Goal: Information Seeking & Learning: Learn about a topic

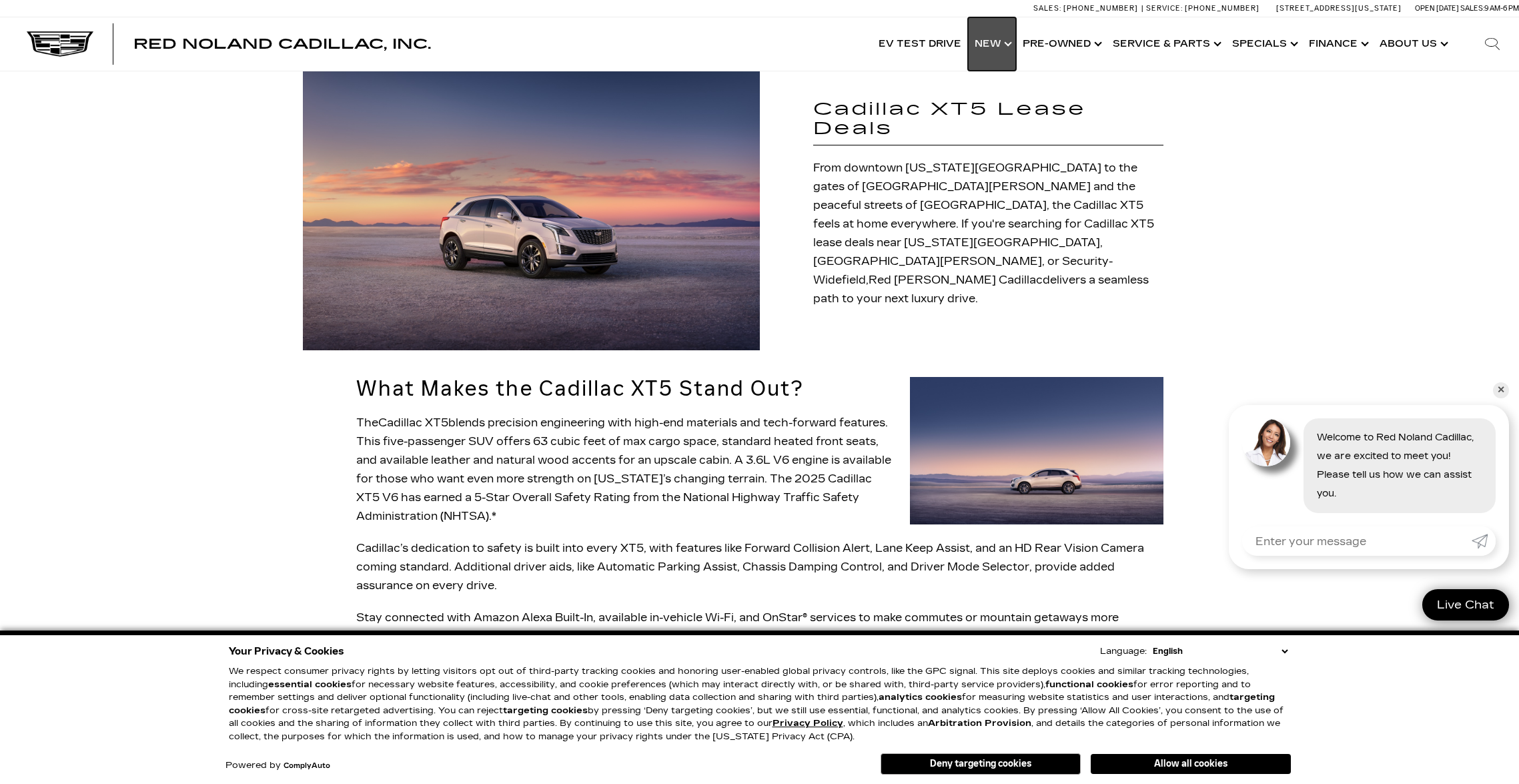
click at [1002, 42] on link "Show New" at bounding box center [992, 44] width 48 height 53
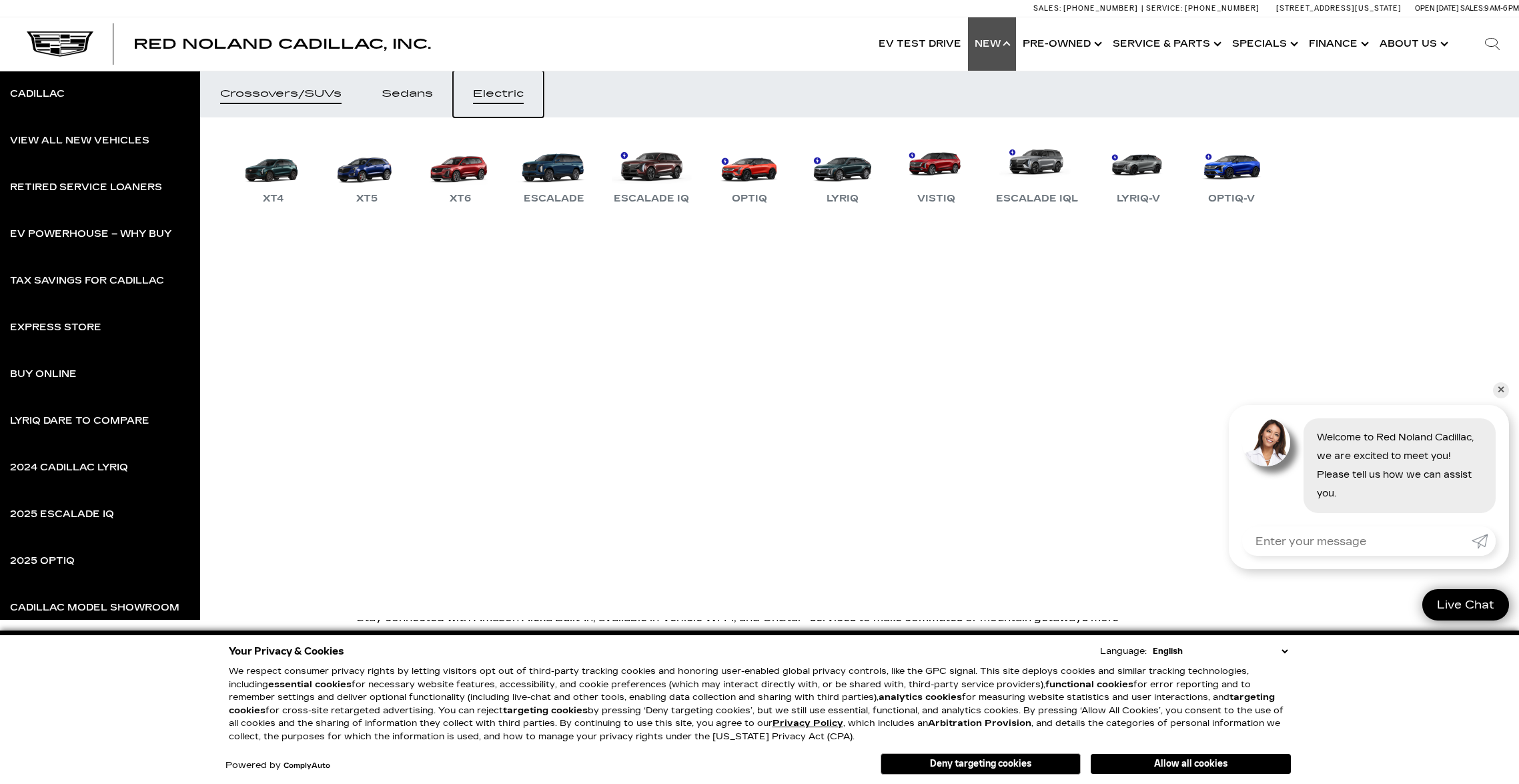
click at [477, 100] on link "Electric" at bounding box center [498, 94] width 91 height 47
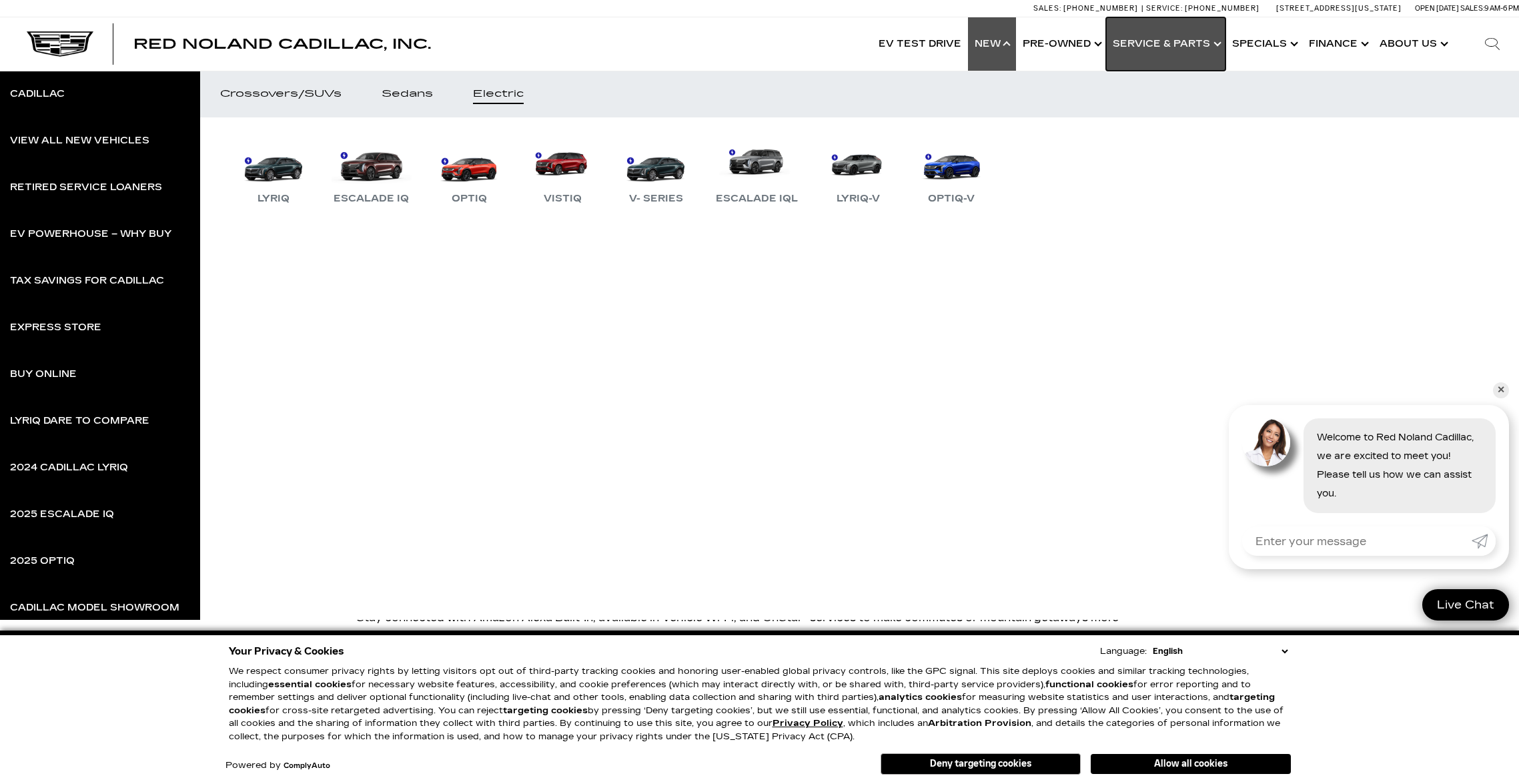
click at [1189, 48] on link "Show Service & Parts" at bounding box center [1165, 44] width 119 height 53
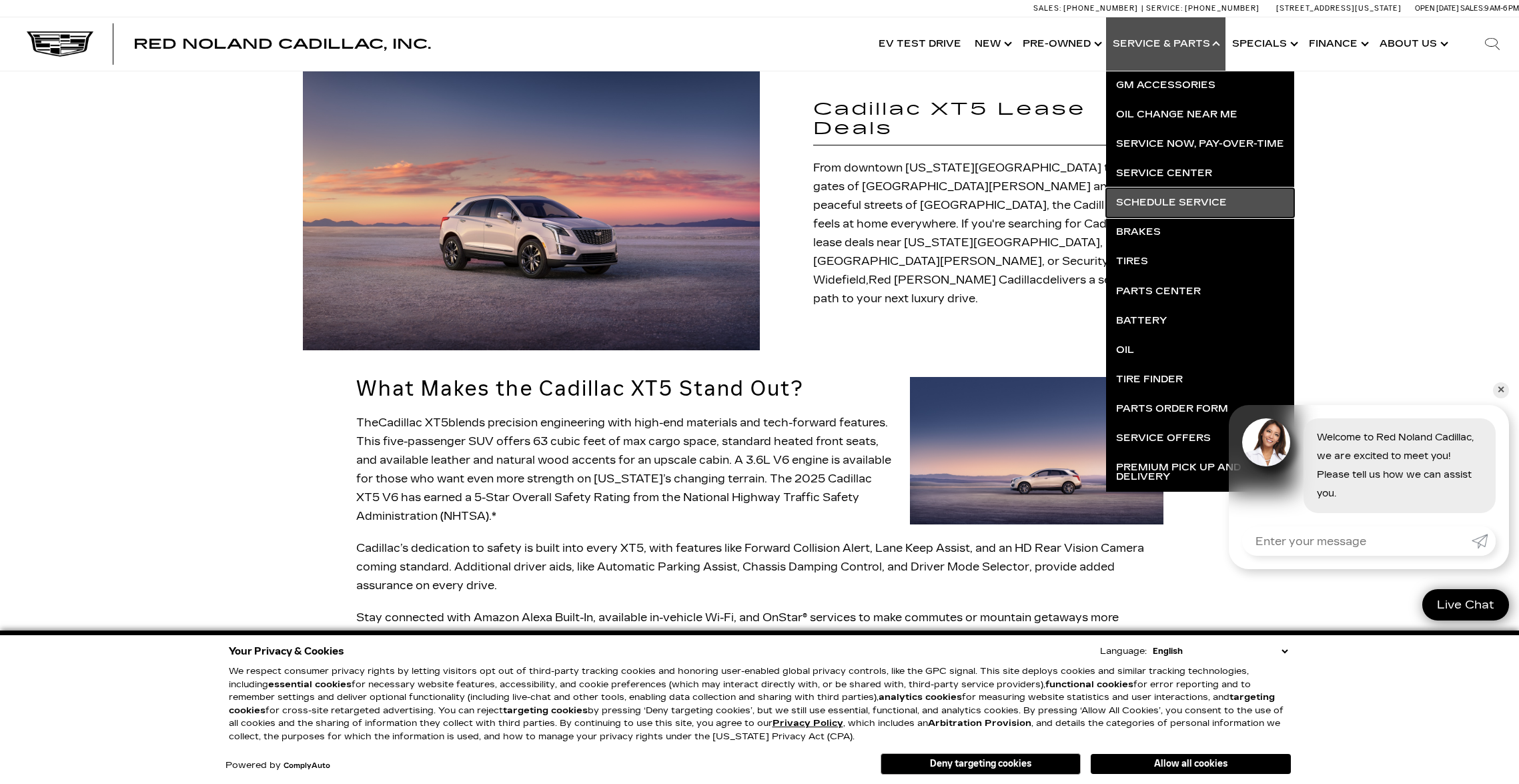
click at [1168, 201] on link "Schedule Service" at bounding box center [1200, 203] width 188 height 29
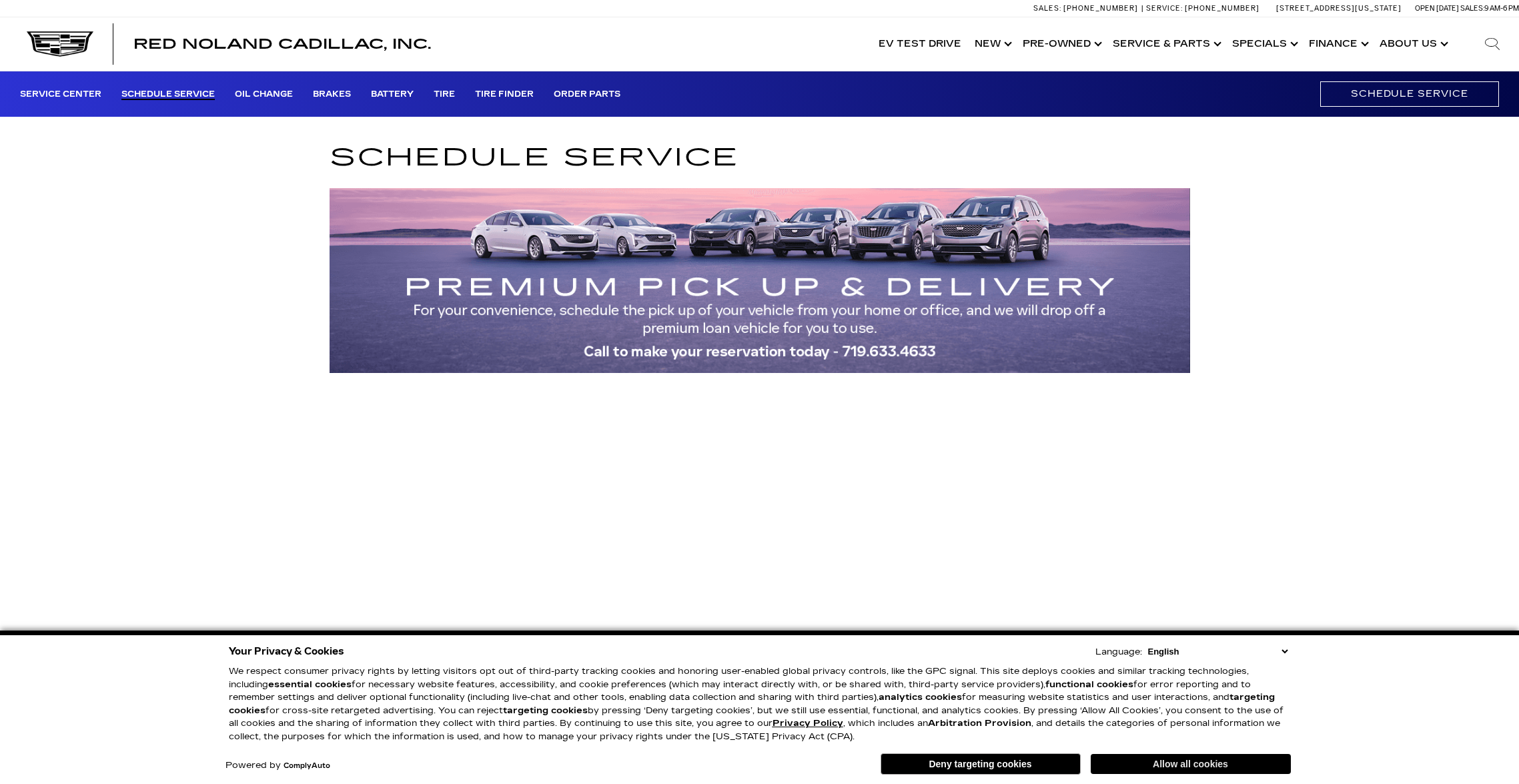
click at [1217, 760] on button "Allow all cookies" at bounding box center [1191, 764] width 200 height 20
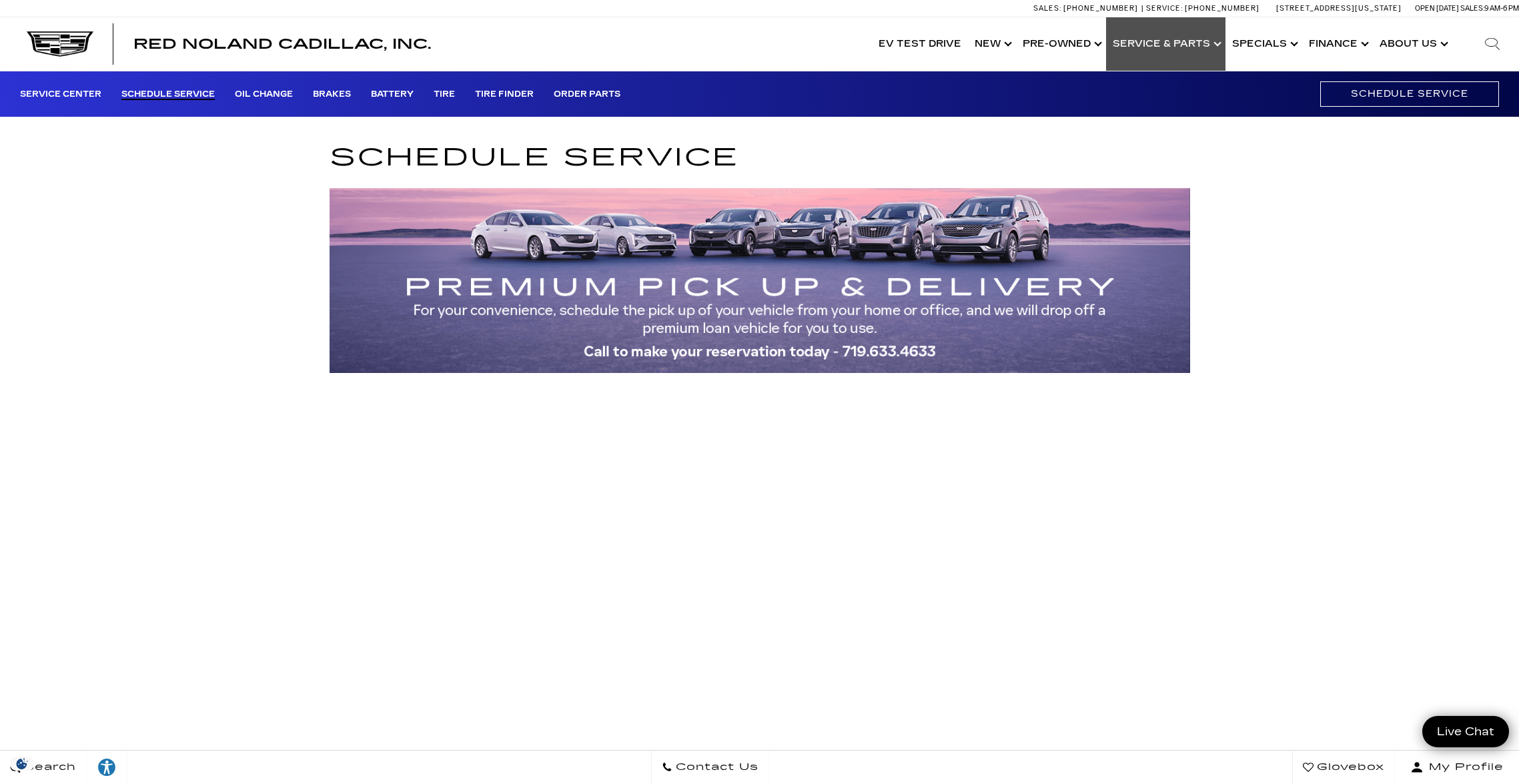
click at [1202, 46] on link "Show Service & Parts" at bounding box center [1165, 44] width 119 height 53
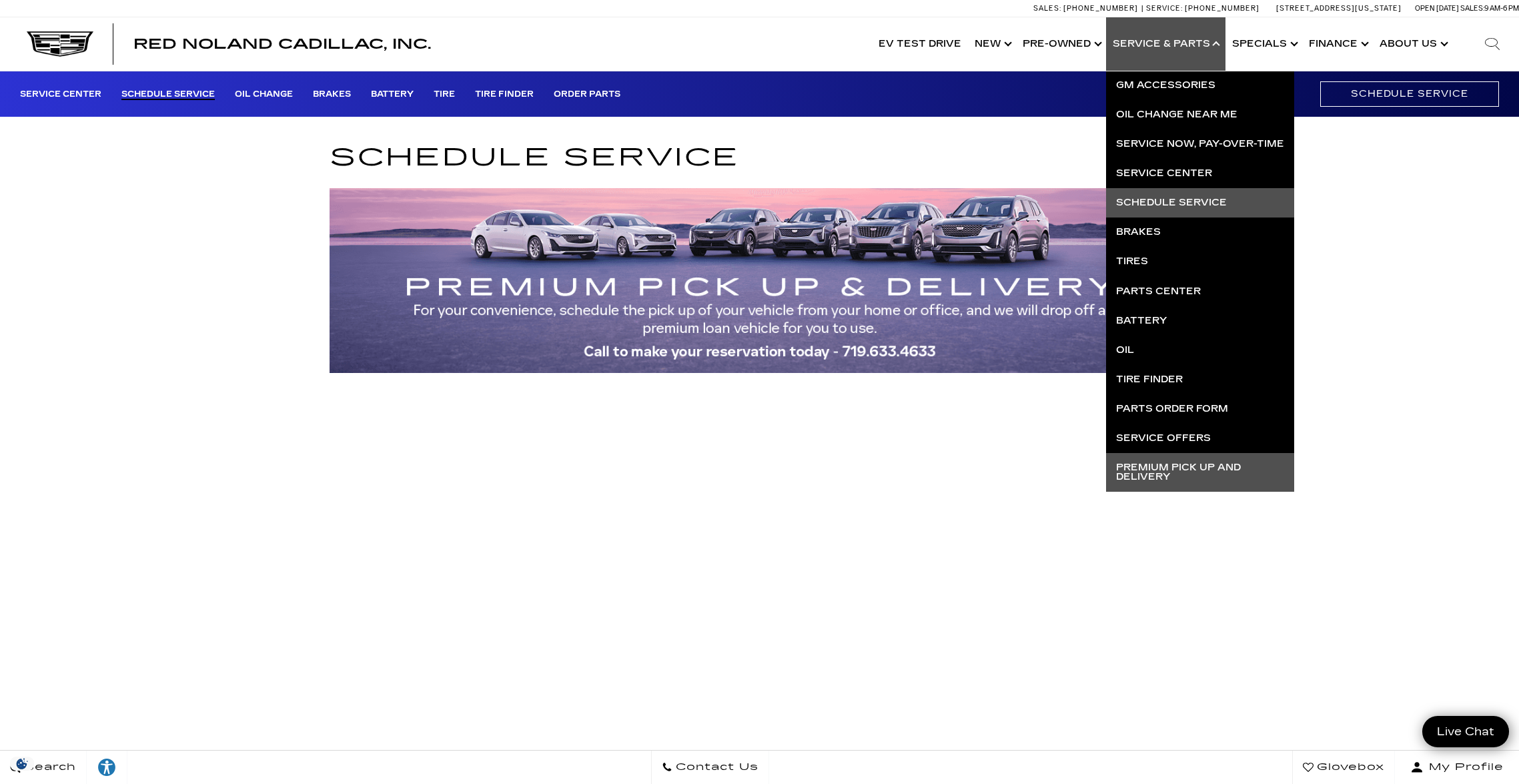
click at [1185, 467] on link "Premium Pick Up and Delivery" at bounding box center [1200, 472] width 188 height 38
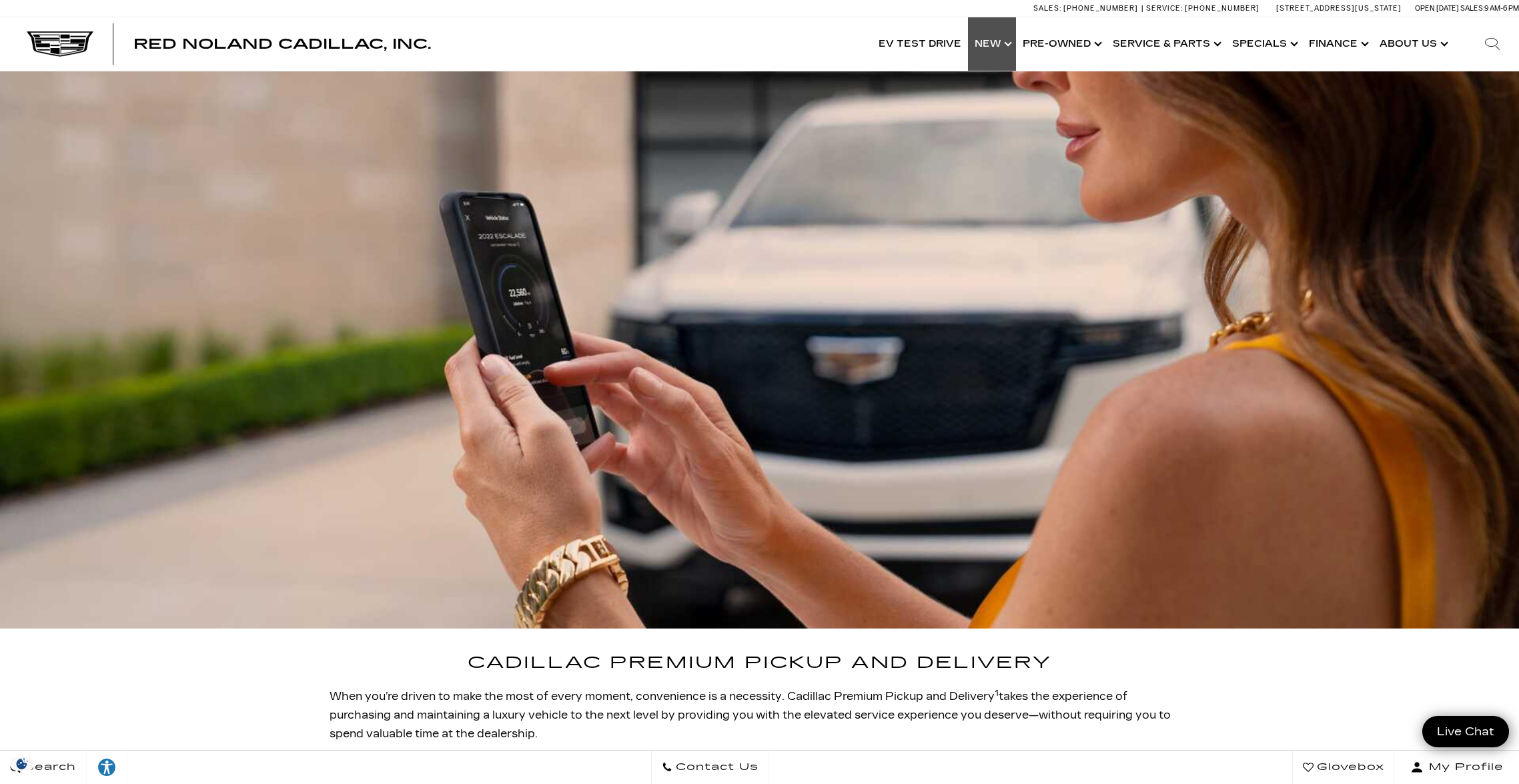
click at [1006, 42] on link "Show New" at bounding box center [992, 44] width 48 height 53
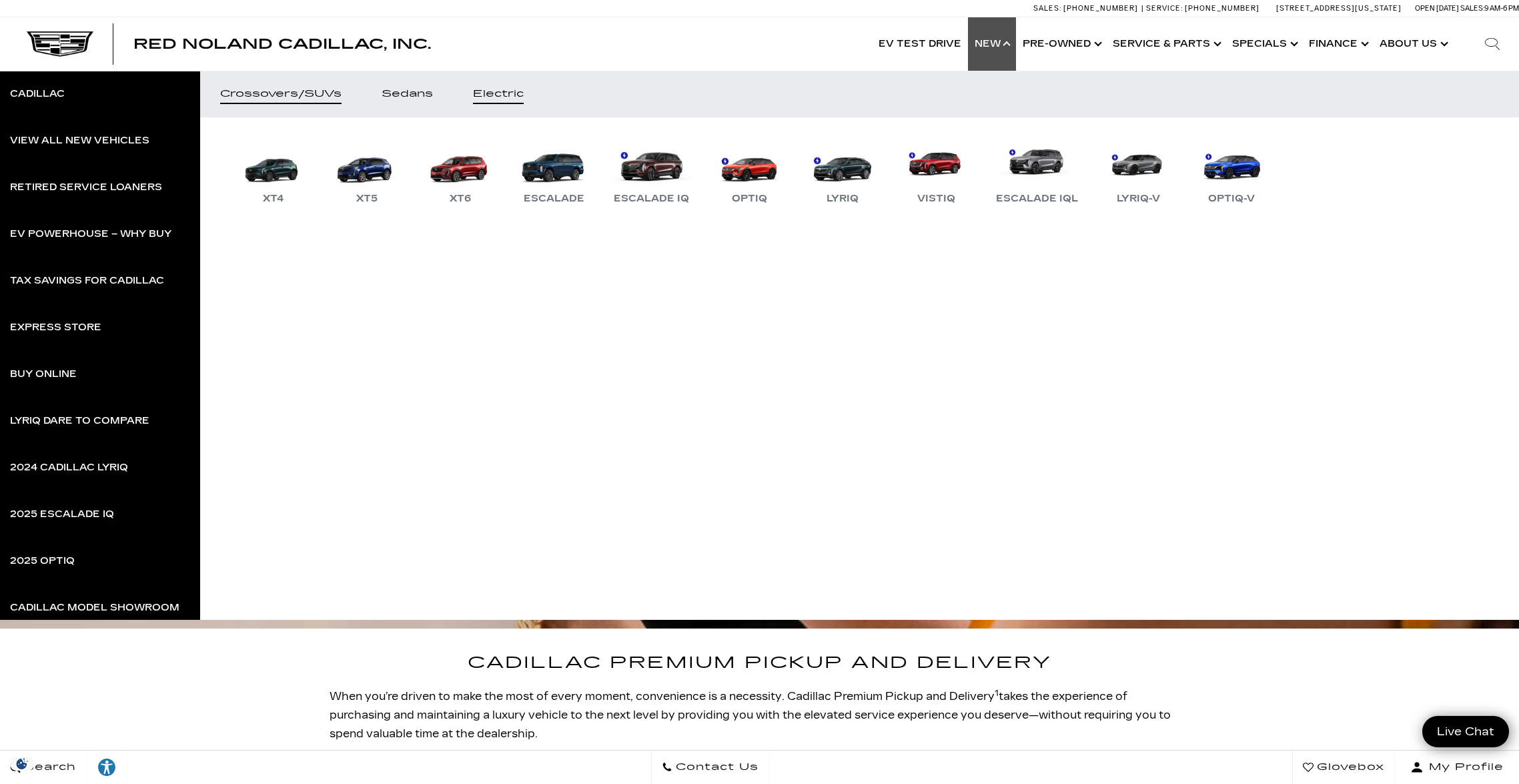
click at [517, 90] on div "Electric" at bounding box center [498, 94] width 51 height 9
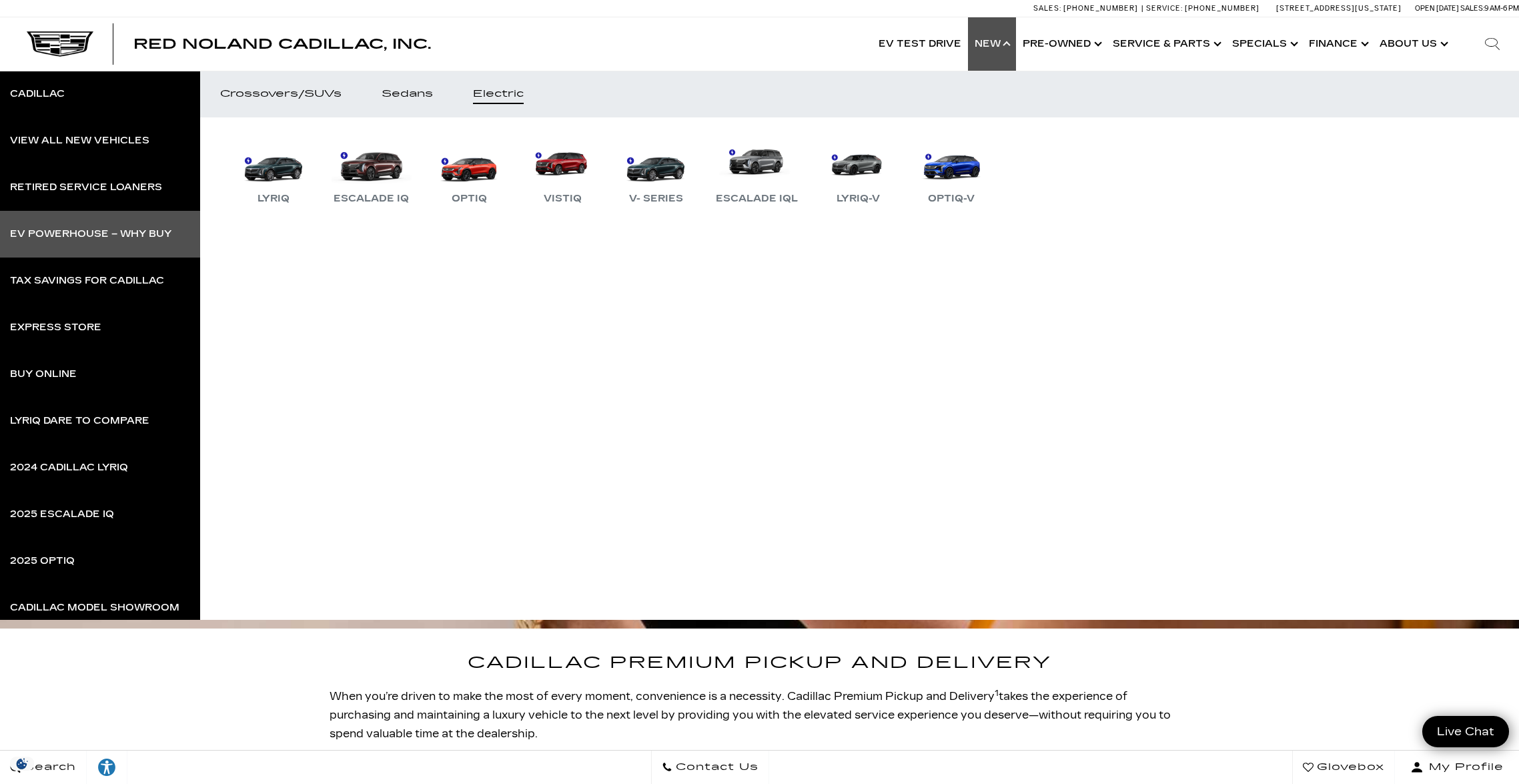
click at [79, 231] on div "EV Powerhouse – Why Buy" at bounding box center [91, 234] width 161 height 9
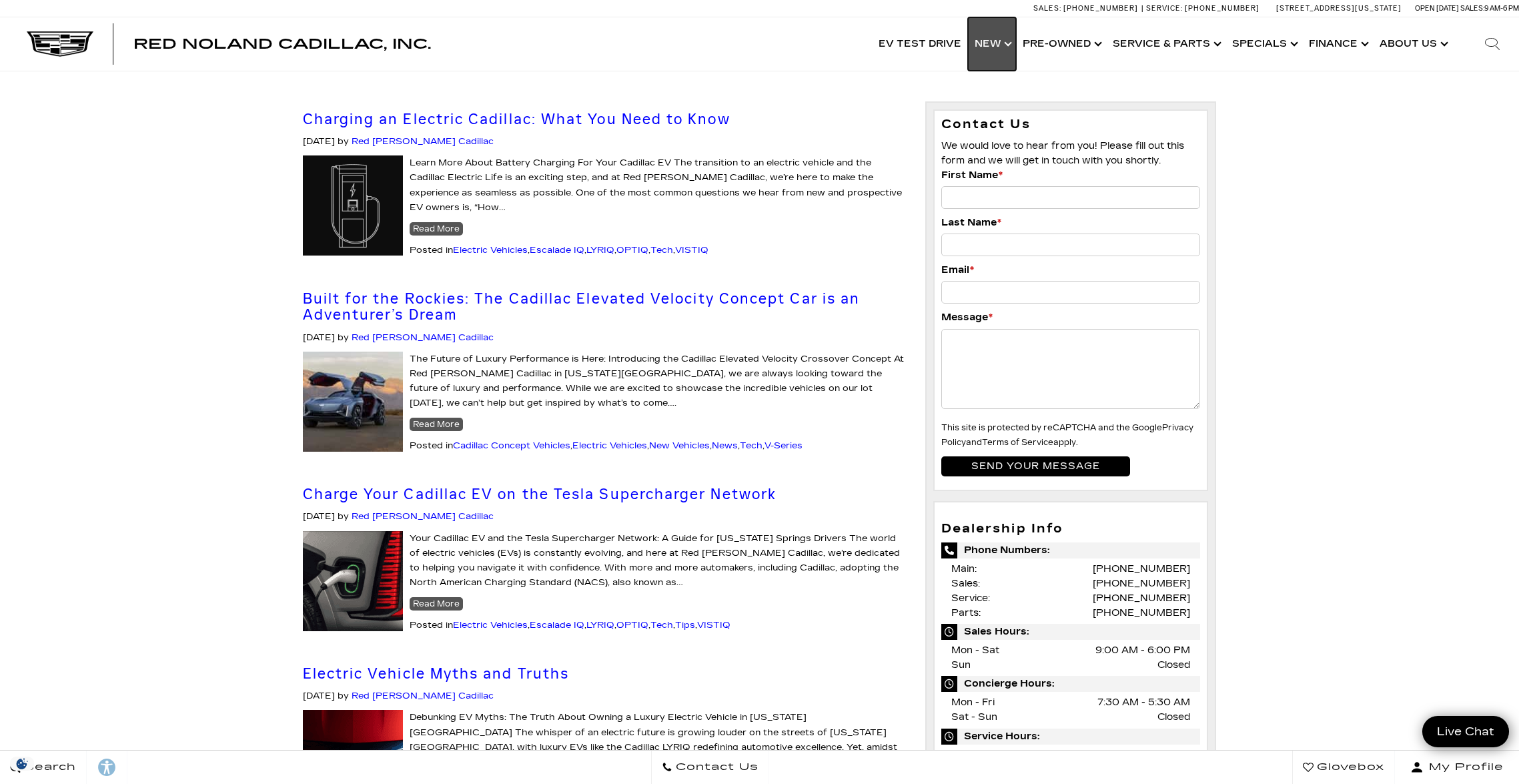
click at [1011, 45] on link "Show New" at bounding box center [992, 44] width 48 height 53
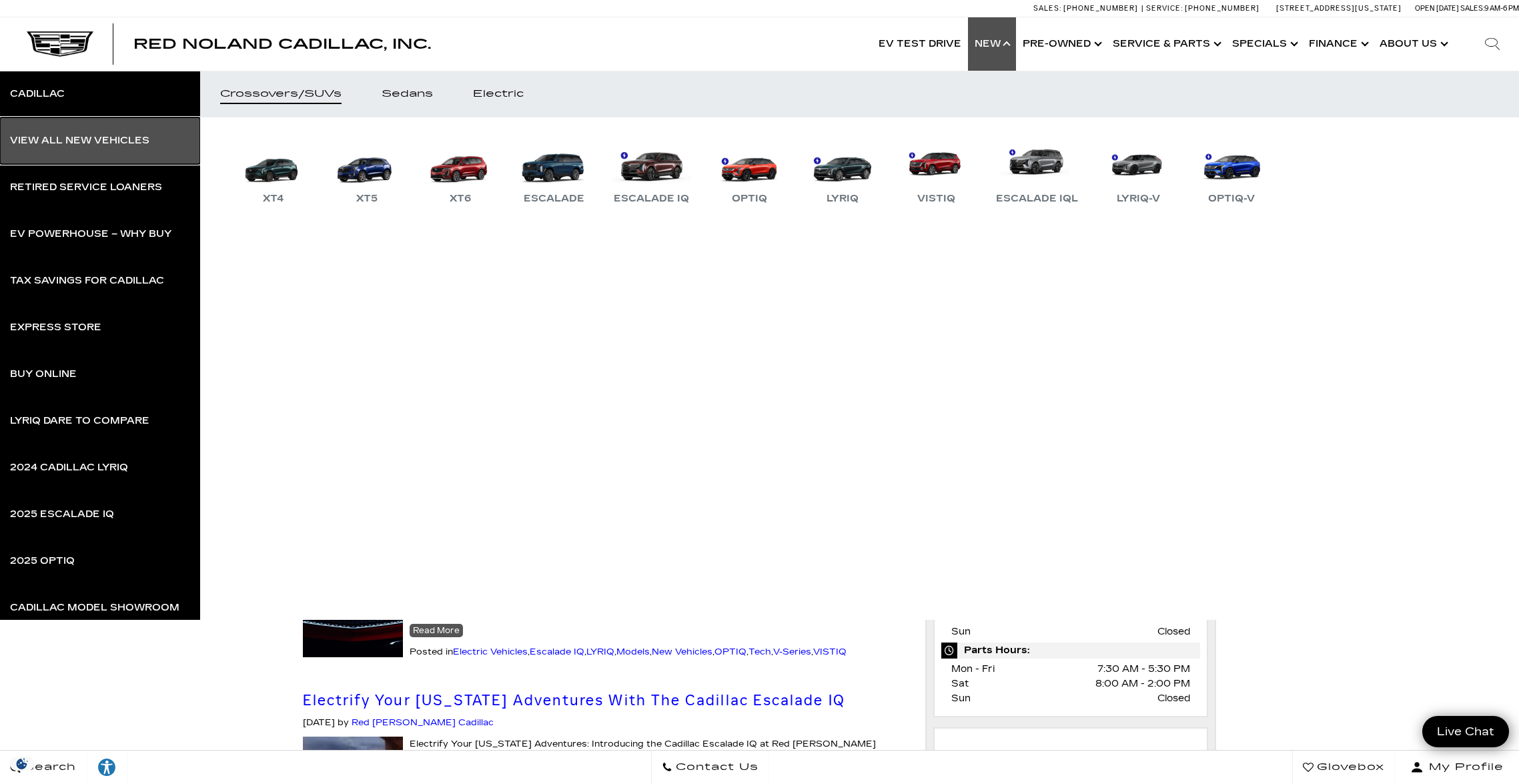
click at [93, 139] on div "View All New Vehicles" at bounding box center [79, 141] width 139 height 9
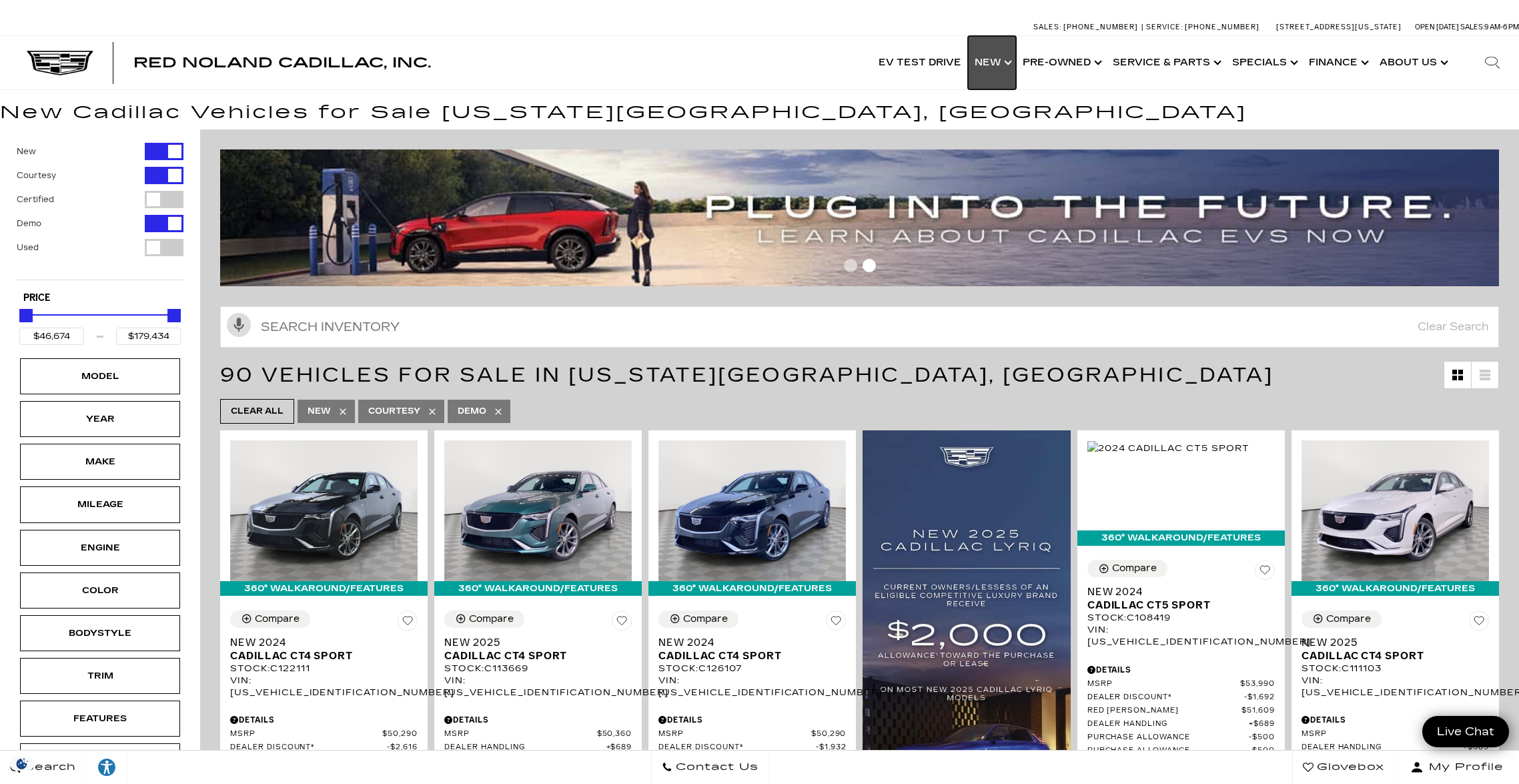
click at [1002, 61] on link "Show New" at bounding box center [992, 62] width 48 height 53
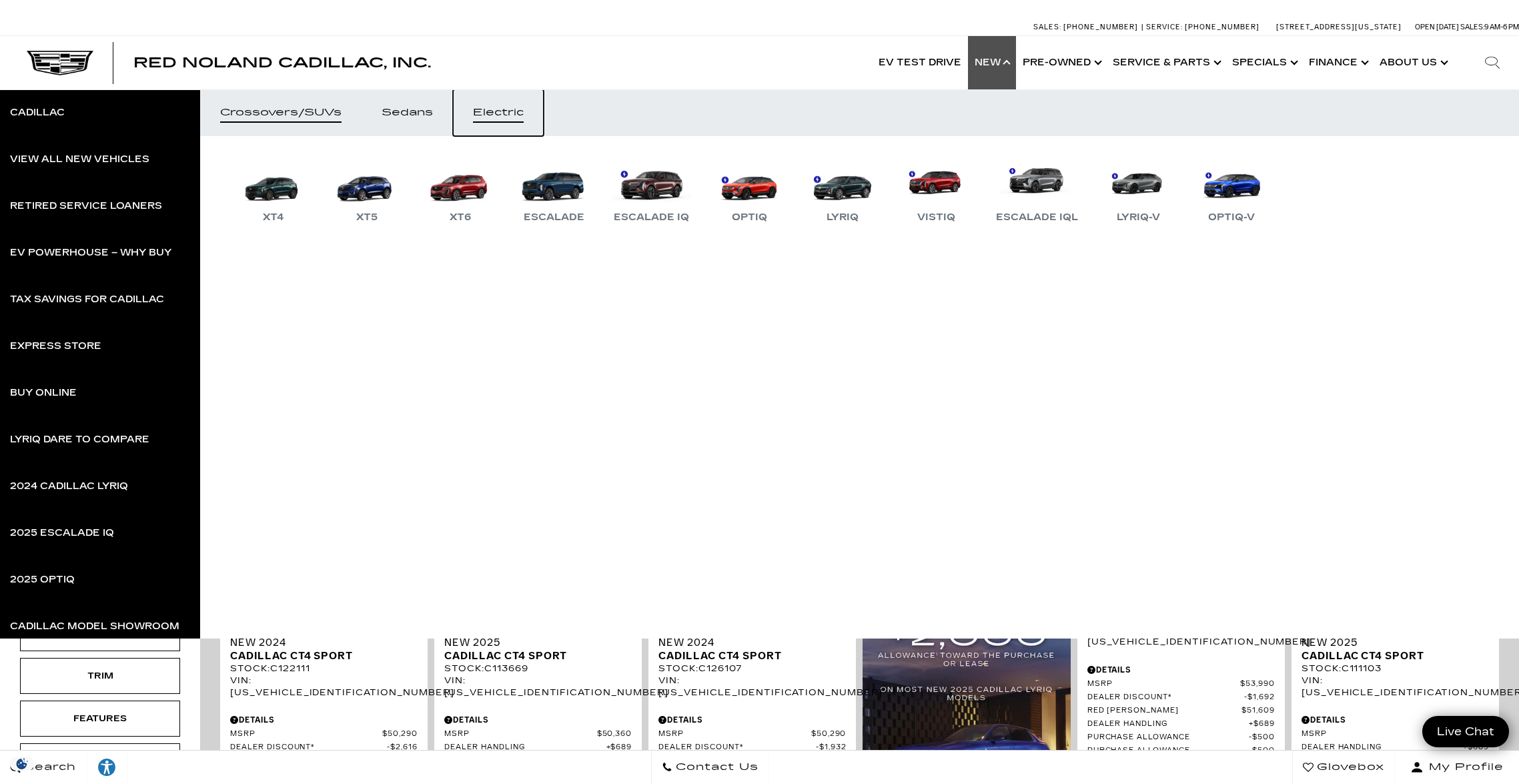
click at [520, 115] on div "Electric" at bounding box center [498, 113] width 51 height 9
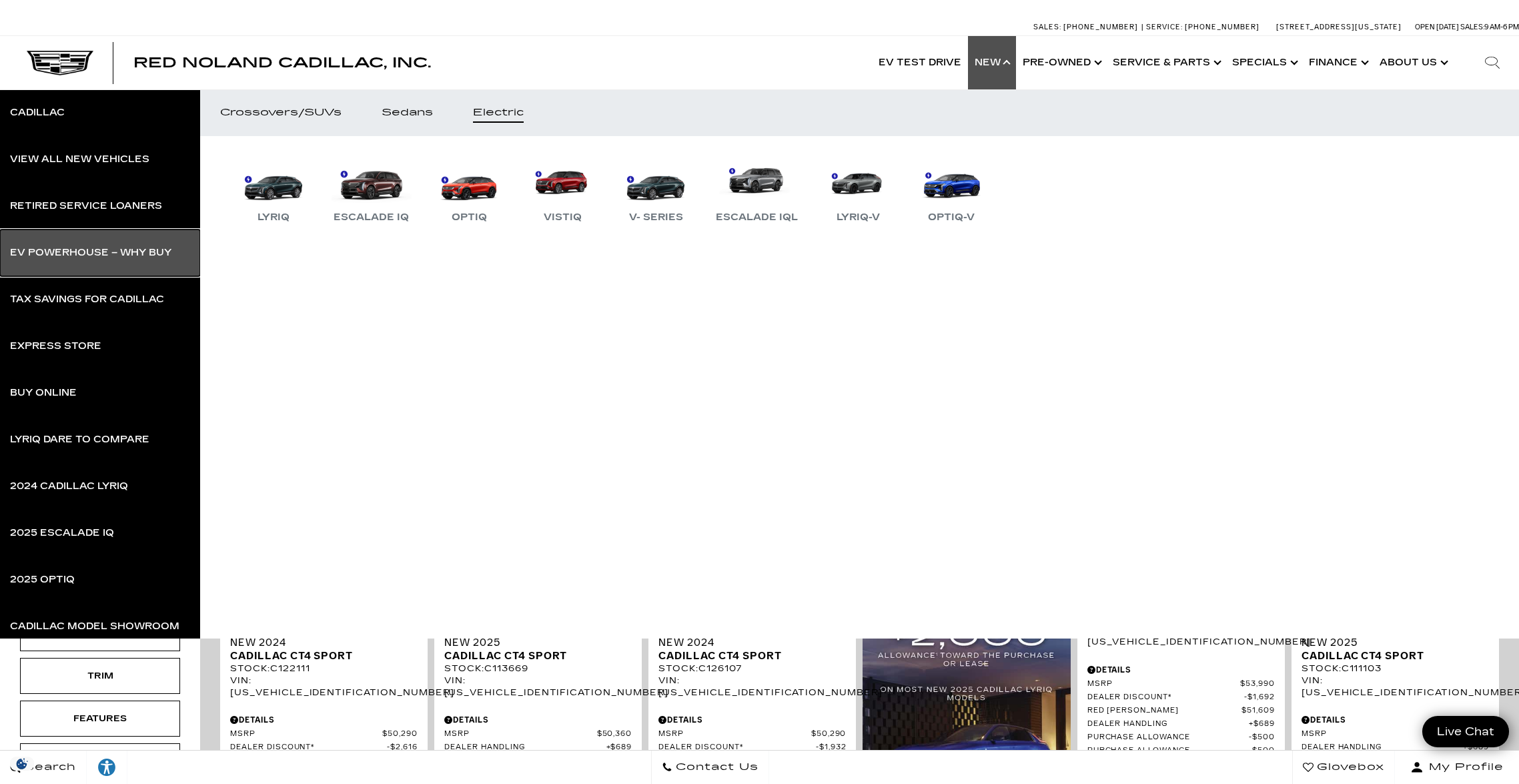
click at [129, 248] on div "EV Powerhouse – Why Buy" at bounding box center [91, 253] width 161 height 9
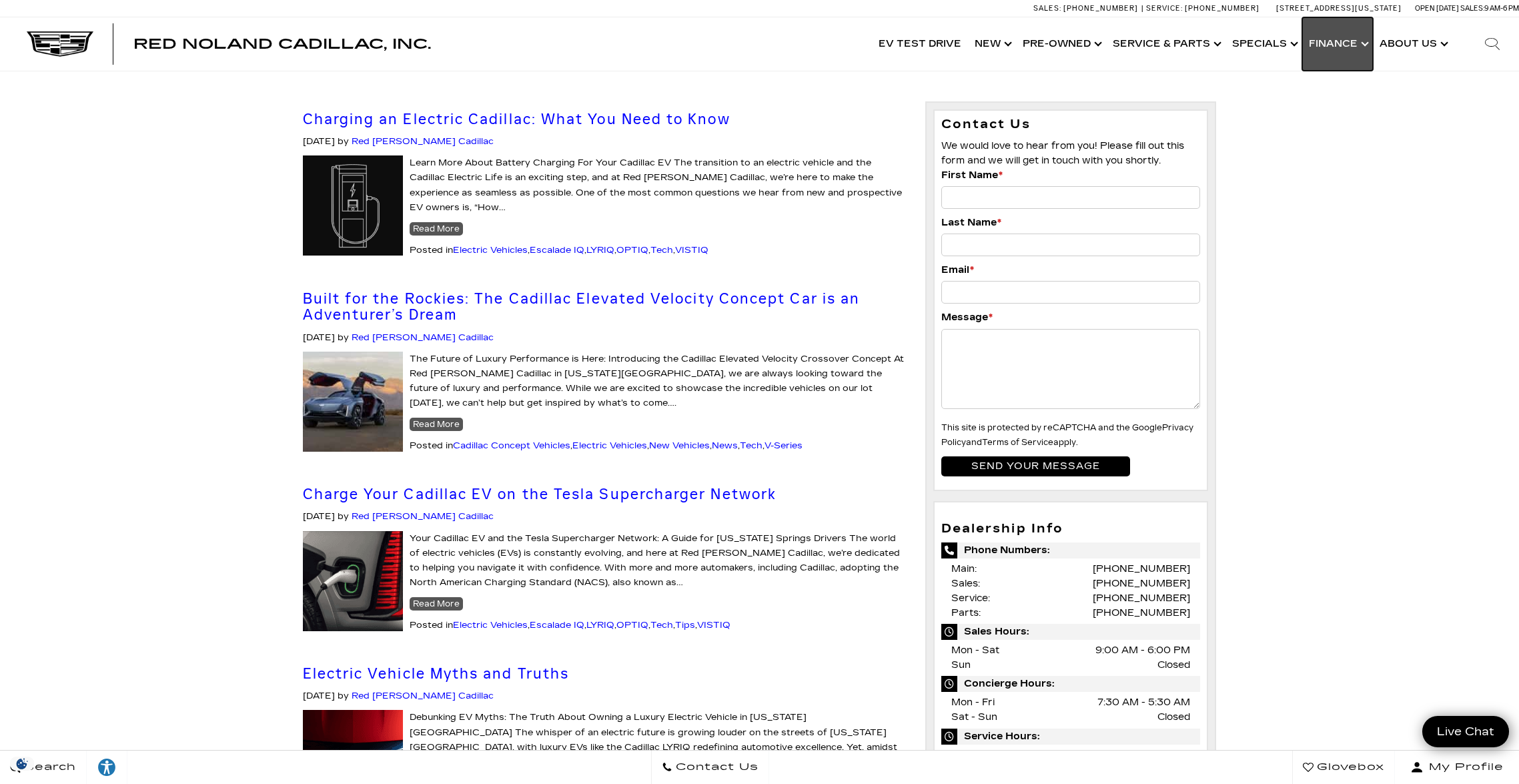
click at [1341, 43] on link "Show Finance" at bounding box center [1338, 44] width 71 height 53
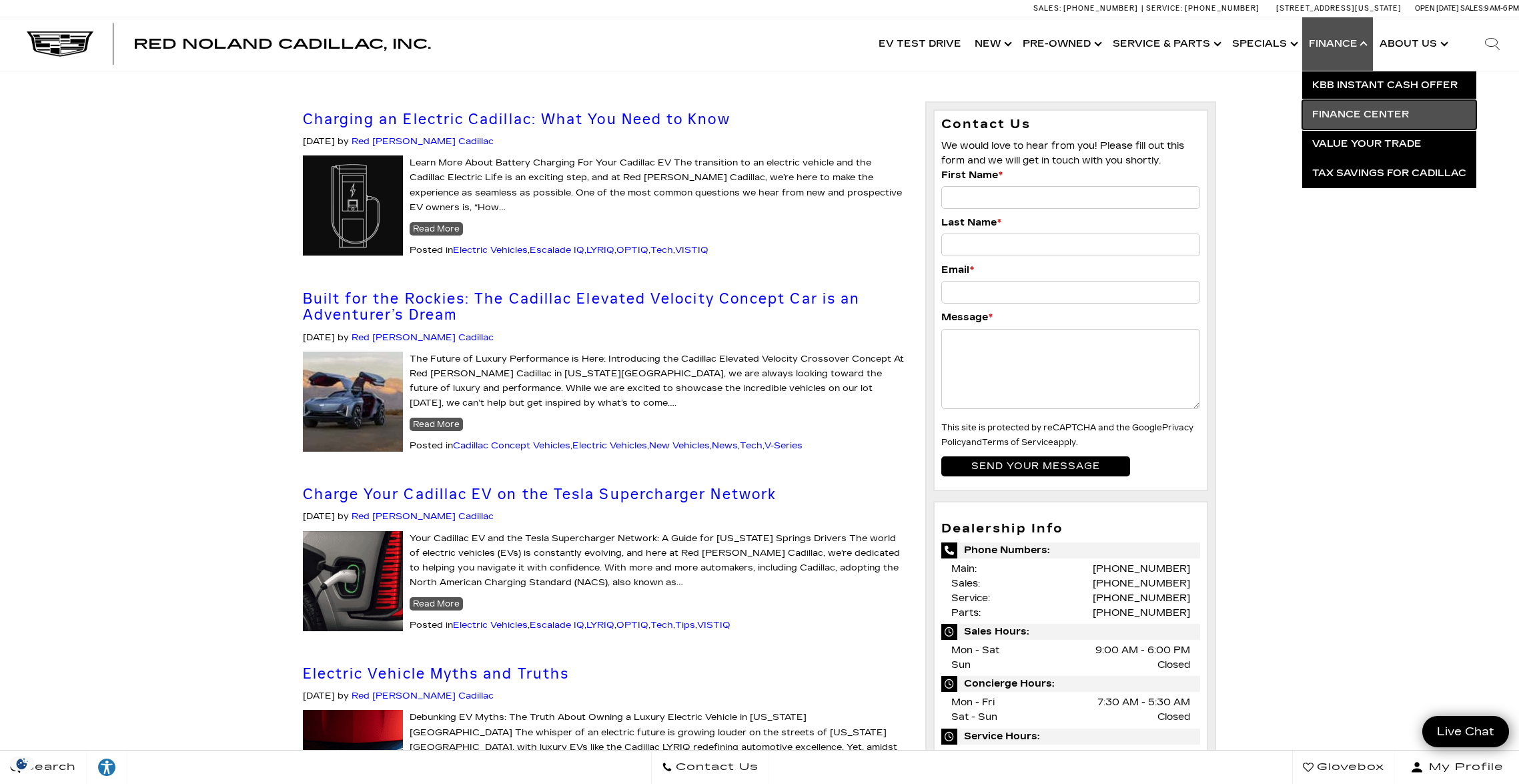
click at [1382, 113] on link "Finance Center" at bounding box center [1389, 115] width 175 height 29
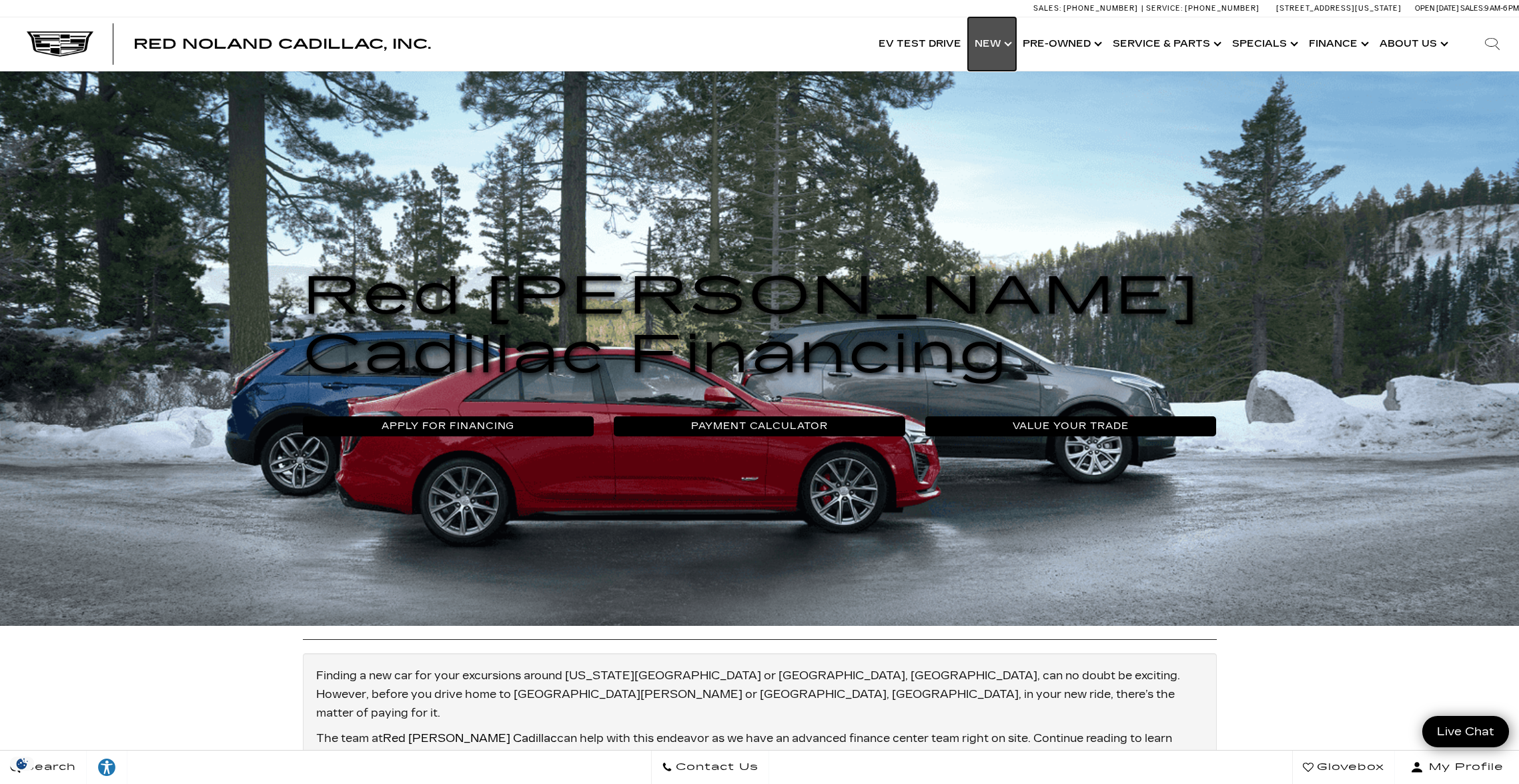
click at [1008, 42] on link "Show New" at bounding box center [992, 44] width 48 height 53
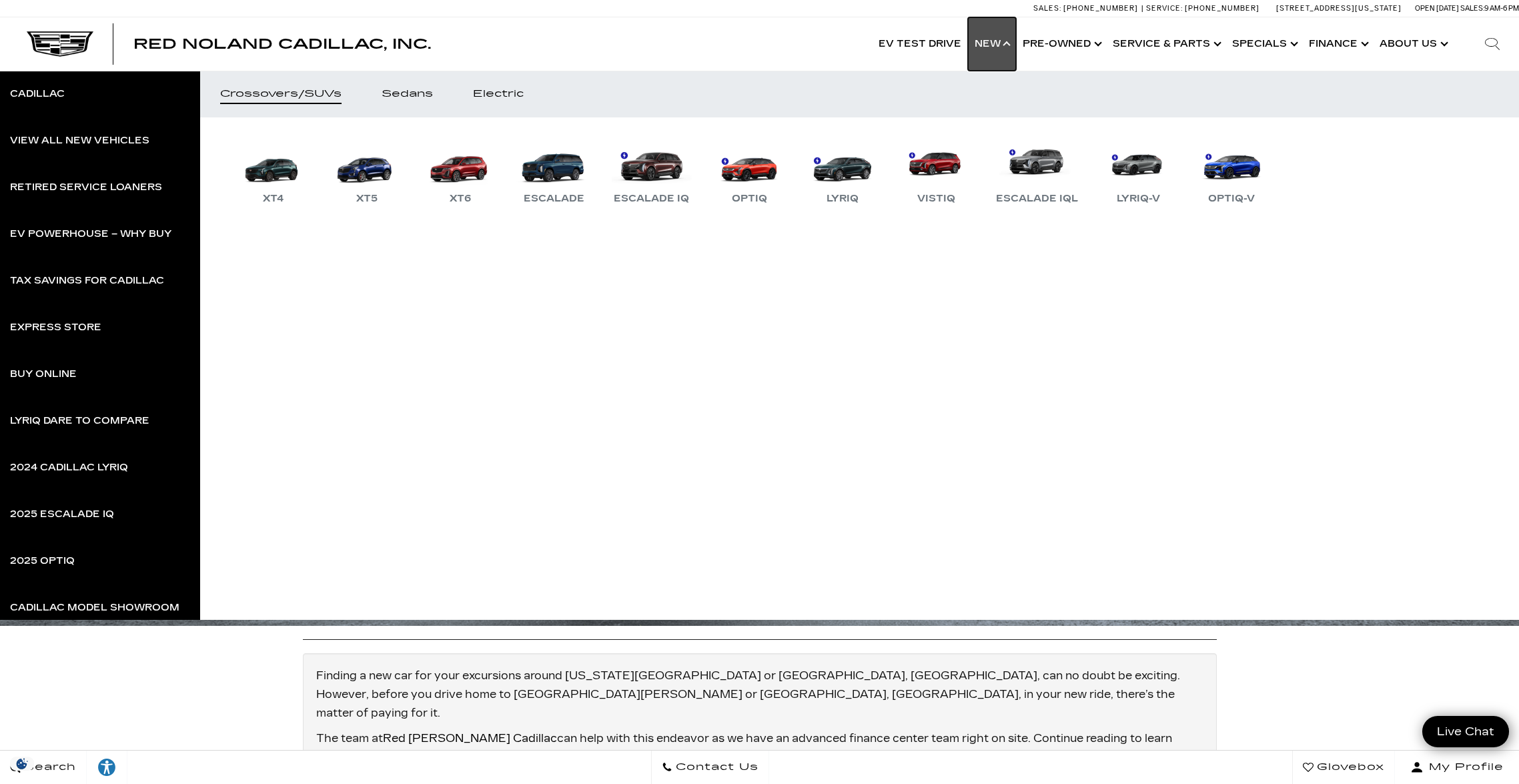
scroll to position [2, 0]
